Goal: Transaction & Acquisition: Book appointment/travel/reservation

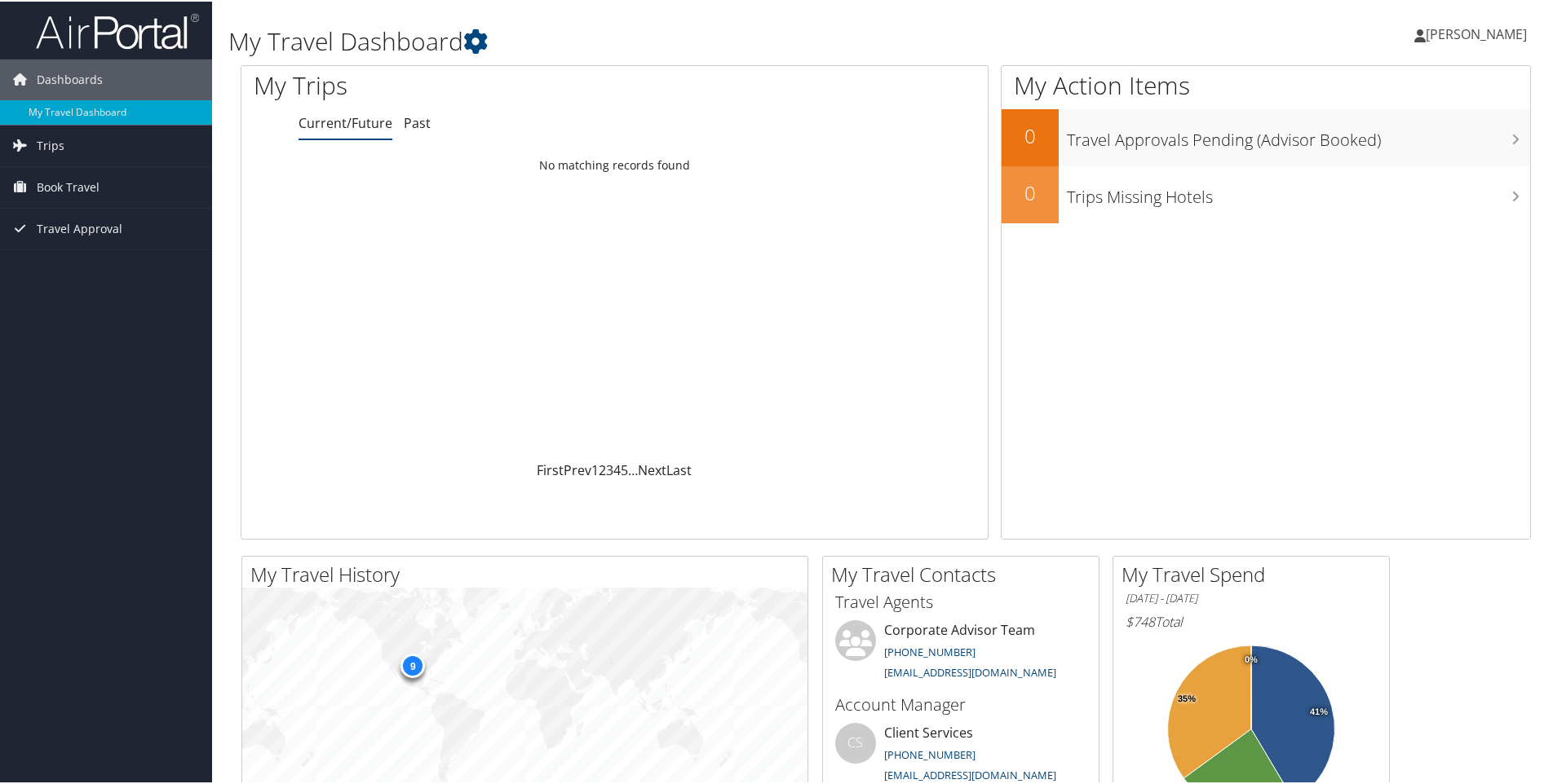
click at [75, 188] on span "Book Travel" at bounding box center [68, 186] width 63 height 41
click at [58, 185] on span "Book Travel" at bounding box center [68, 186] width 63 height 41
click at [83, 270] on link "Book/Manage Online Trips" at bounding box center [106, 268] width 212 height 24
